Goal: Use online tool/utility: Utilize a website feature to perform a specific function

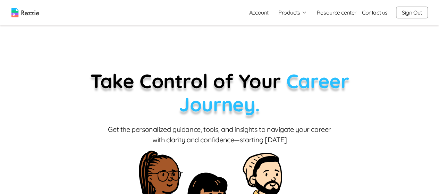
click at [293, 14] on button "Products" at bounding box center [293, 12] width 29 height 8
click at [294, 41] on link "AI Resume Review" at bounding box center [300, 40] width 85 height 14
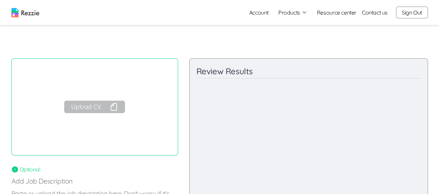
click at [88, 107] on button "Upload CV" at bounding box center [94, 107] width 60 height 13
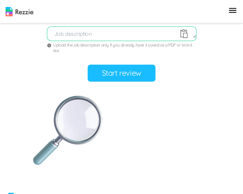
scroll to position [168, 0]
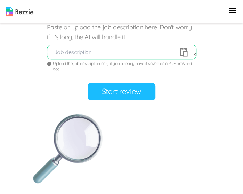
click at [128, 86] on button "Start review" at bounding box center [121, 91] width 67 height 17
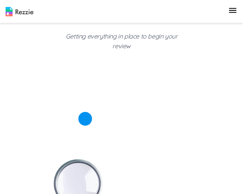
scroll to position [75, 0]
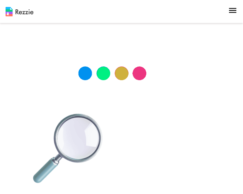
click at [215, 89] on div "🔍 Uploading your resume... Getting everything in place to begin your review Rev…" at bounding box center [121, 75] width 226 height 216
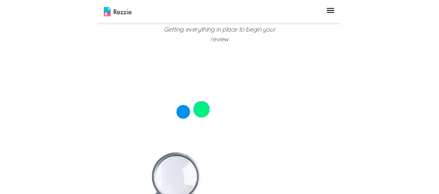
scroll to position [0, 0]
